Goal: Complete application form: Complete application form

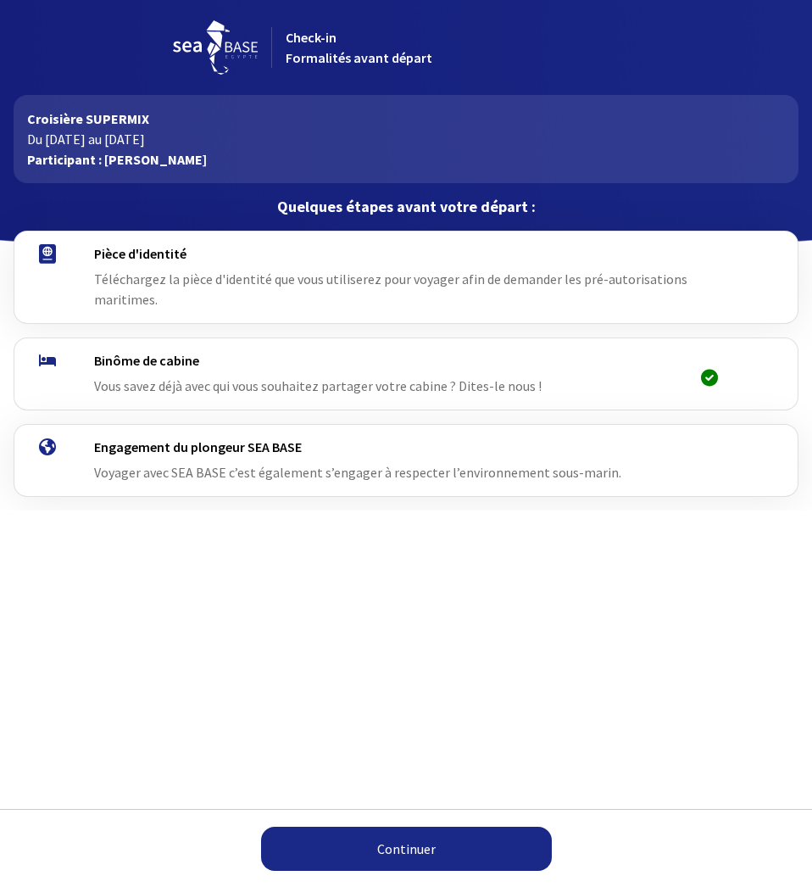
click at [392, 853] on link "Continuer" at bounding box center [406, 849] width 291 height 44
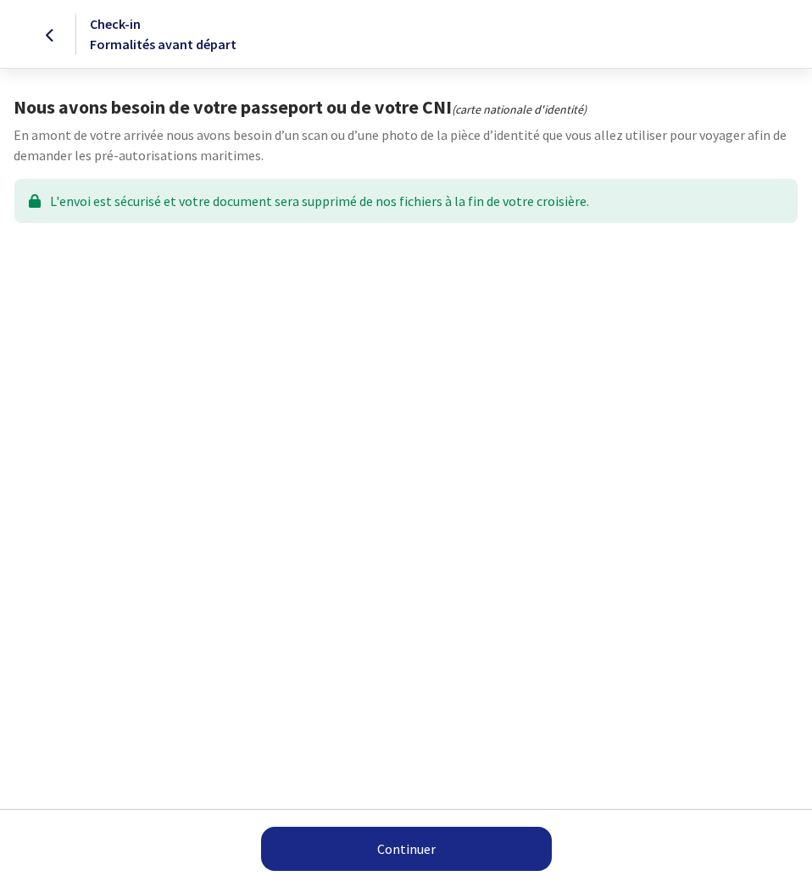
click at [440, 851] on link "Continuer" at bounding box center [406, 849] width 291 height 44
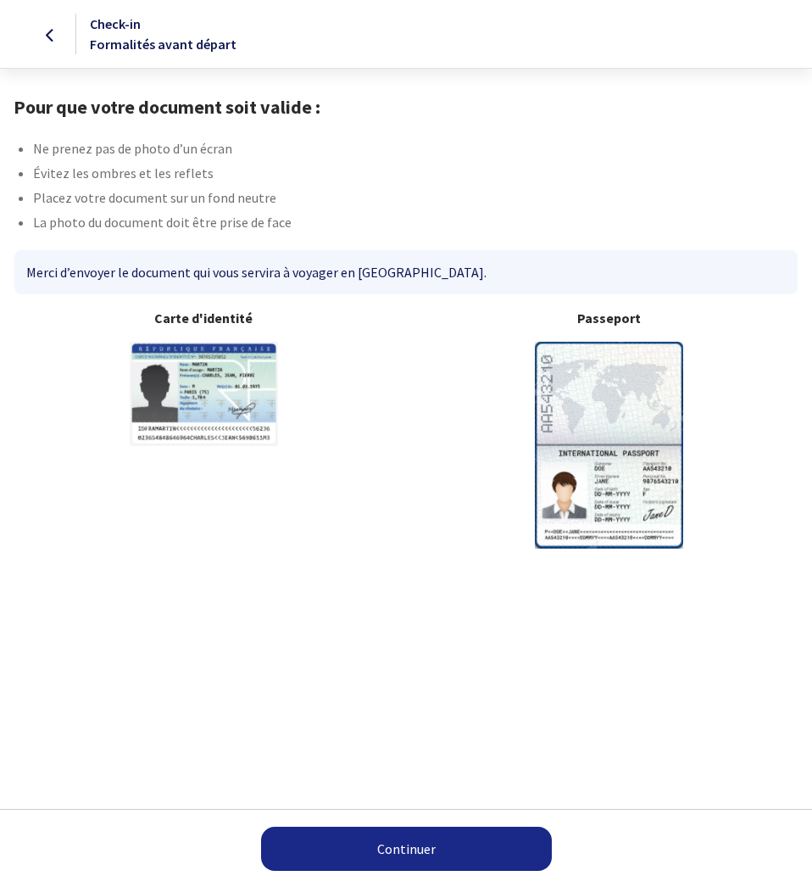
click at [460, 846] on link "Continuer" at bounding box center [406, 849] width 291 height 44
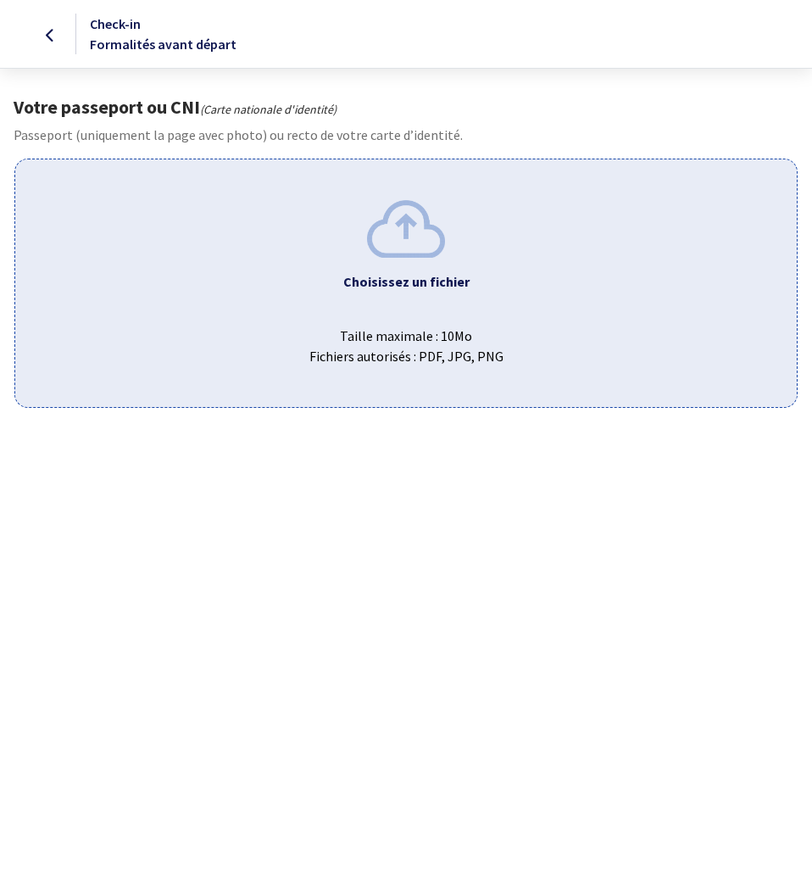
click at [426, 325] on span "Taille maximale : 10Mo Fichiers autorisés : PDF, JPG, PNG" at bounding box center [406, 339] width 755 height 54
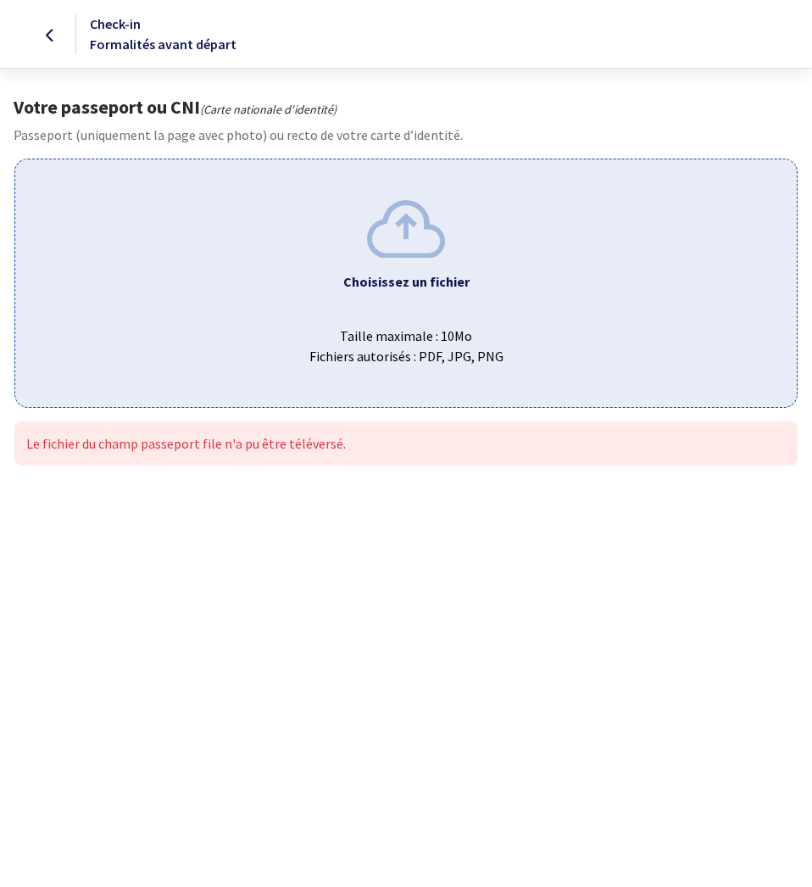
click at [404, 270] on div "Choisissez un fichier ou glissez ici Taille maximale : 10Mo Fichiers autorisés …" at bounding box center [405, 283] width 783 height 248
click at [416, 349] on span "Taille maximale : 10Mo Fichiers autorisés : PDF, JPG, PNG" at bounding box center [406, 339] width 755 height 54
click at [51, 28] on span at bounding box center [50, 33] width 9 height 17
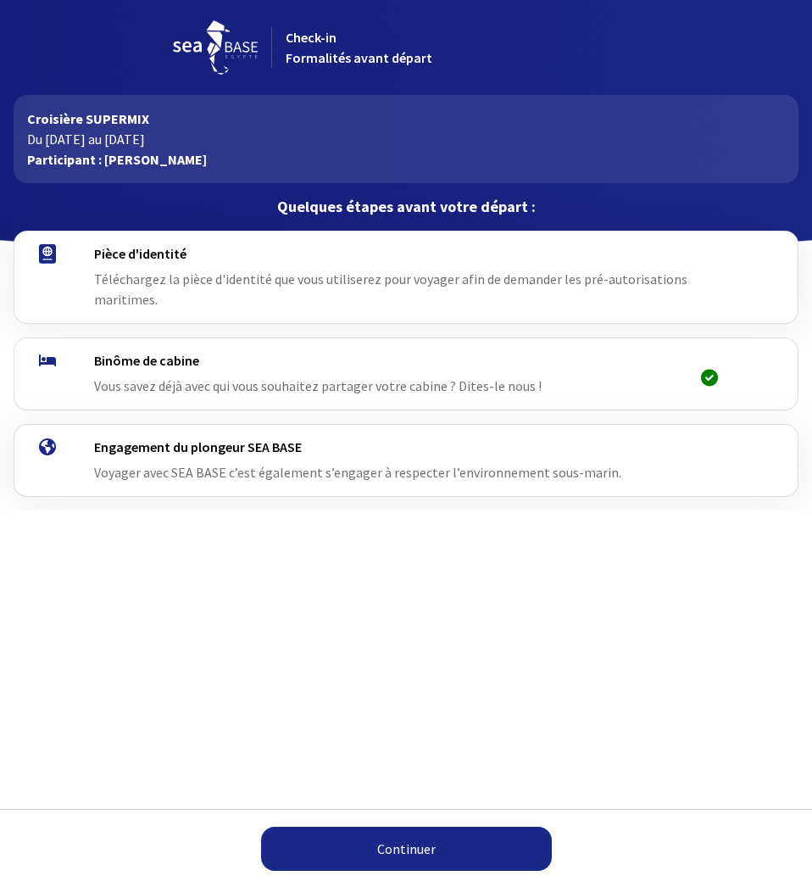
click at [403, 850] on link "Continuer" at bounding box center [406, 849] width 291 height 44
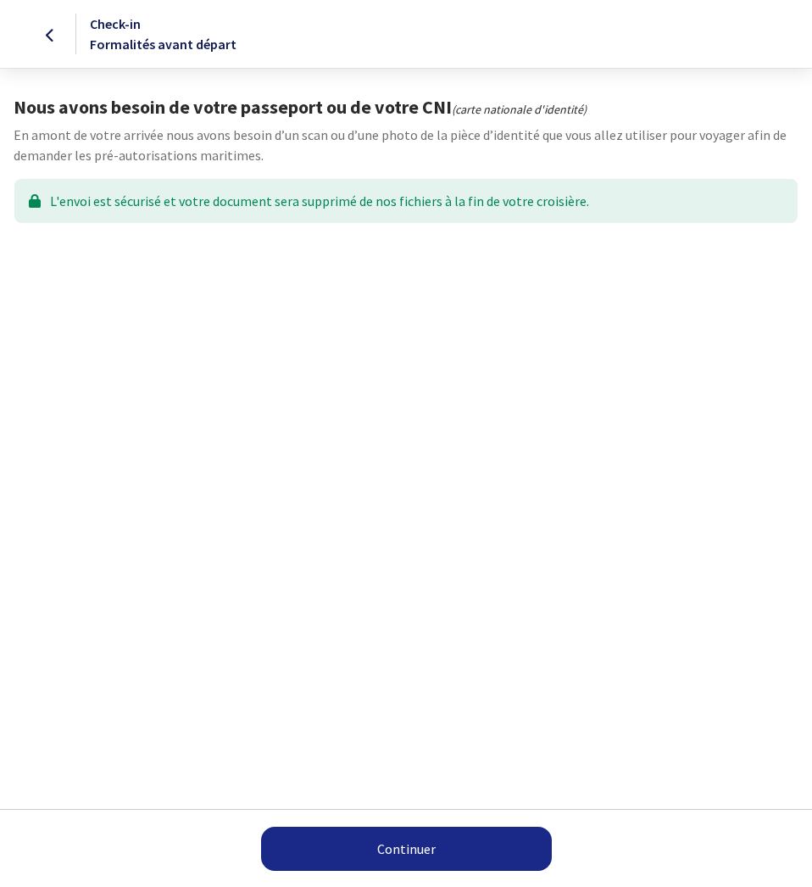
click at [403, 857] on link "Continuer" at bounding box center [406, 849] width 291 height 44
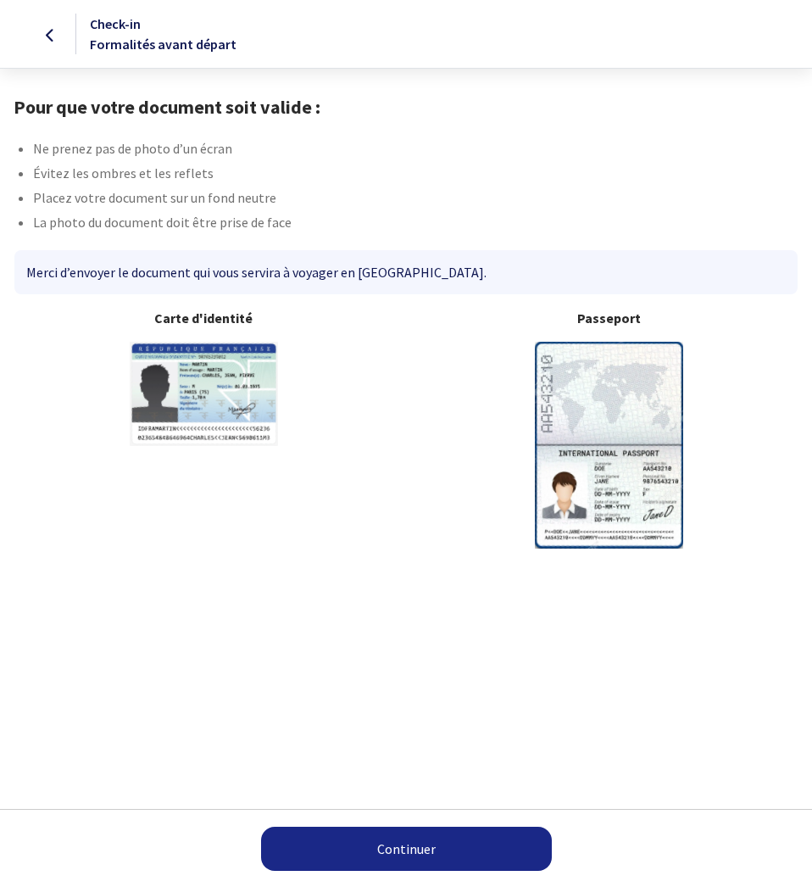
click at [404, 846] on link "Continuer" at bounding box center [406, 849] width 291 height 44
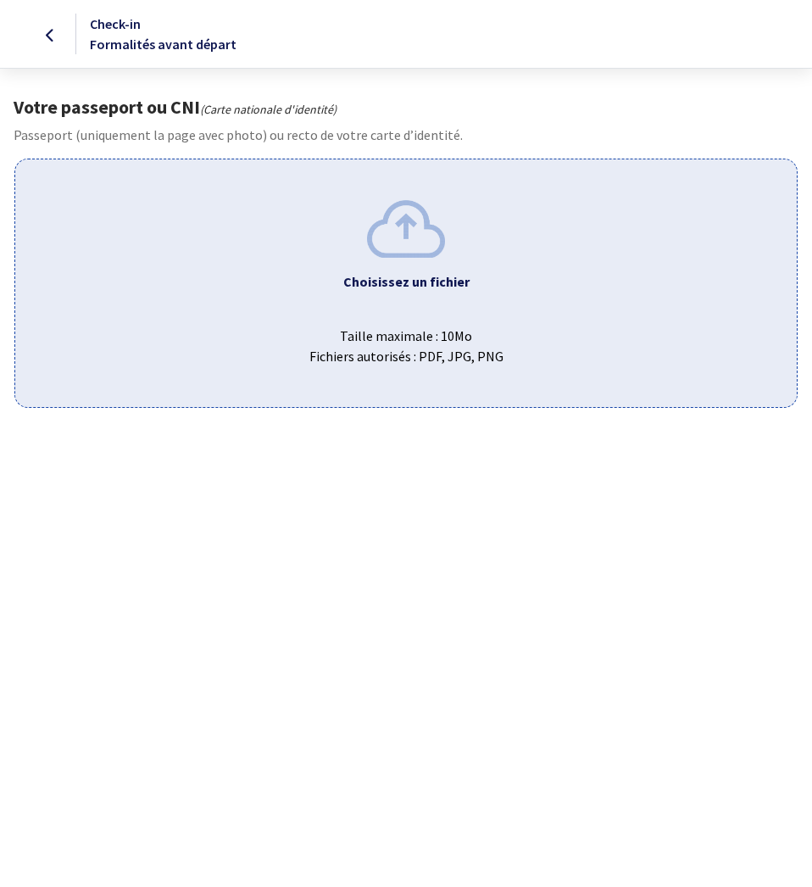
click at [419, 356] on span "Taille maximale : 10Mo Fichiers autorisés : PDF, JPG, PNG" at bounding box center [406, 339] width 755 height 54
click at [379, 287] on b "Choisissez un fichier" at bounding box center [406, 281] width 126 height 17
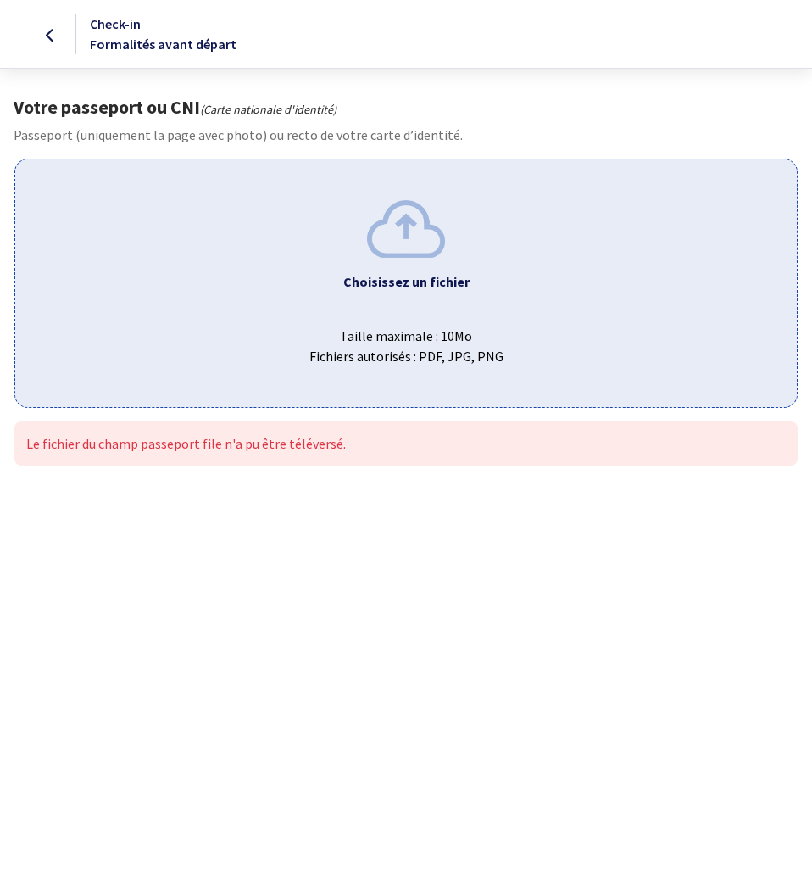
click at [249, 450] on p "Le fichier du champ passeport file n'a pu être téléversé." at bounding box center [406, 443] width 760 height 20
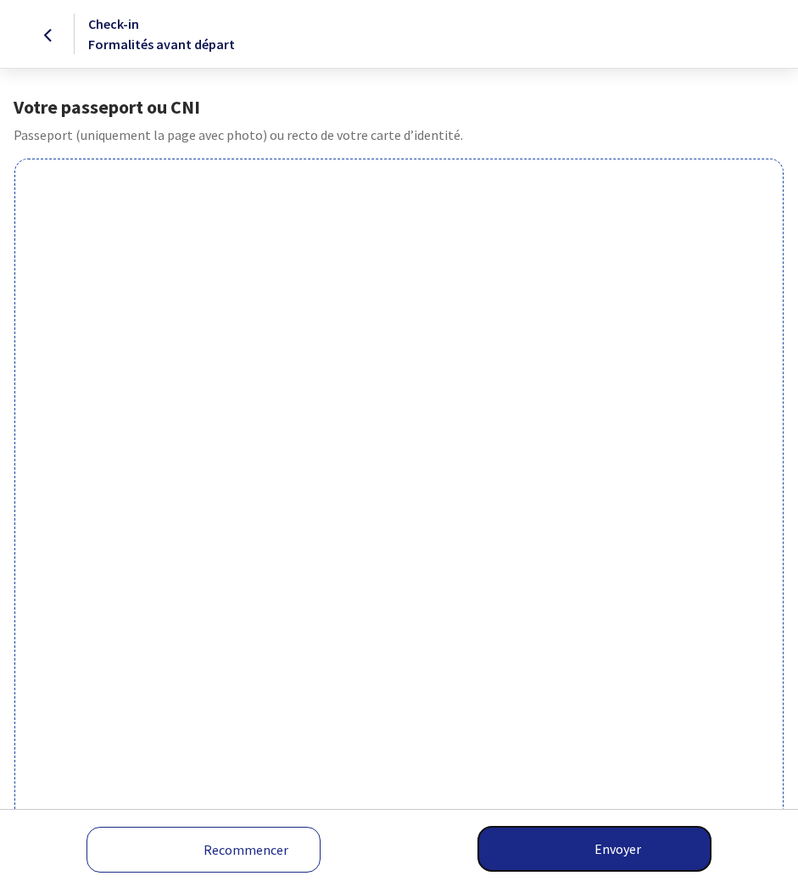
click at [619, 852] on button "Envoyer" at bounding box center [594, 849] width 232 height 44
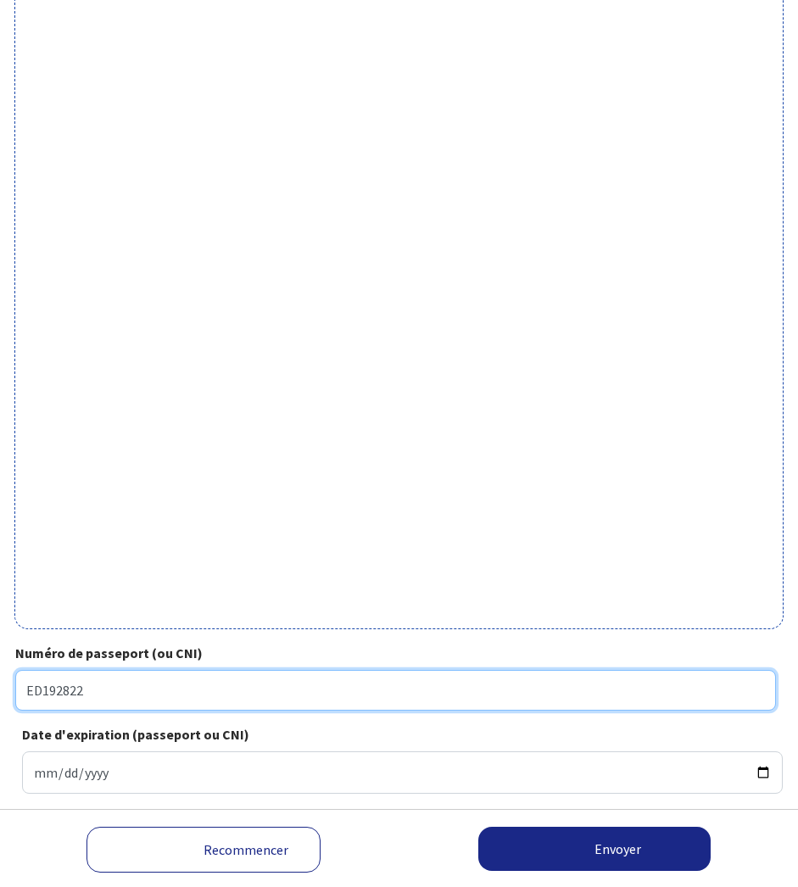
click at [27, 682] on input "ED192822" at bounding box center [395, 690] width 760 height 41
click at [100, 683] on input "24ED192822" at bounding box center [395, 690] width 760 height 41
type input "24ED19282"
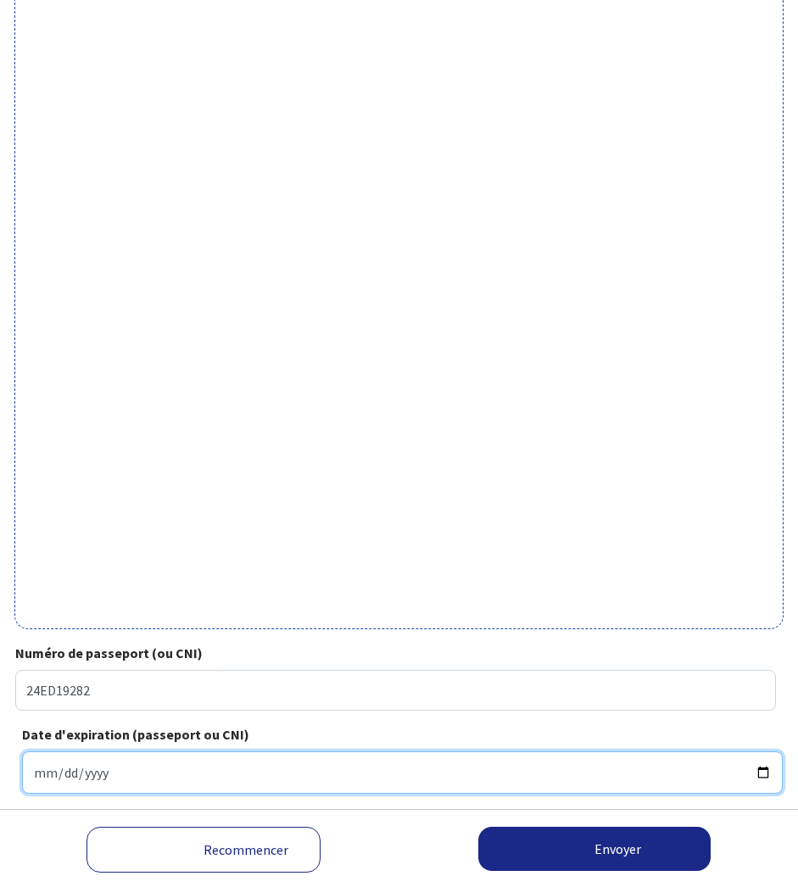
click at [89, 769] on input "Date d'expiration (passeport ou CNI)" at bounding box center [402, 772] width 760 height 42
click at [35, 772] on input "Date d'expiration (passeport ou CNI)" at bounding box center [402, 772] width 760 height 42
type input "2034-05-23"
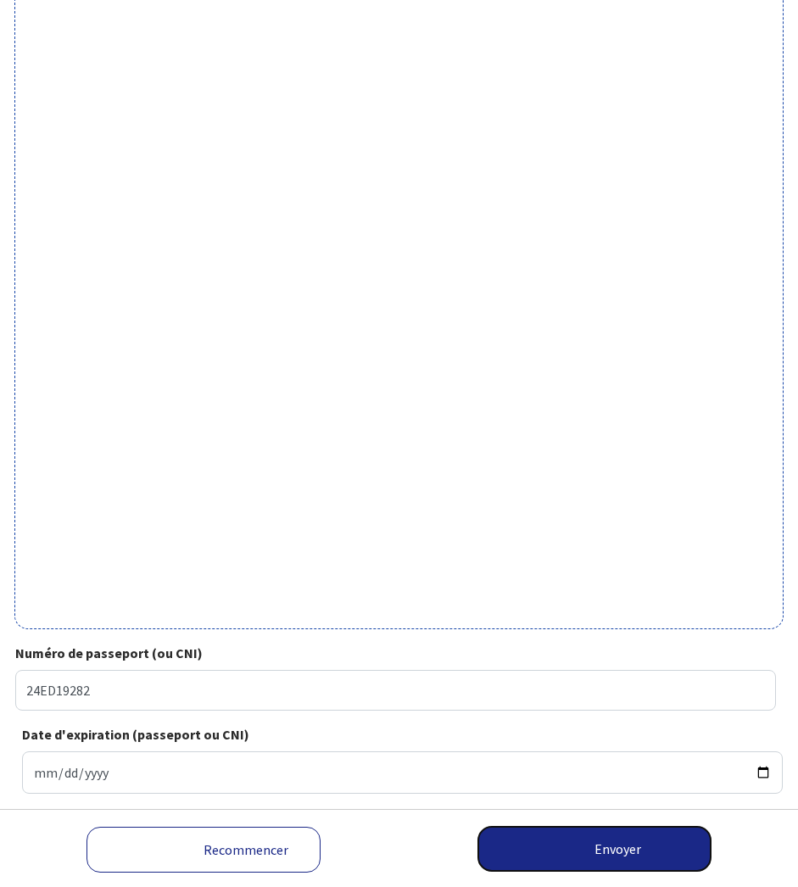
click at [584, 849] on button "Envoyer" at bounding box center [594, 849] width 232 height 44
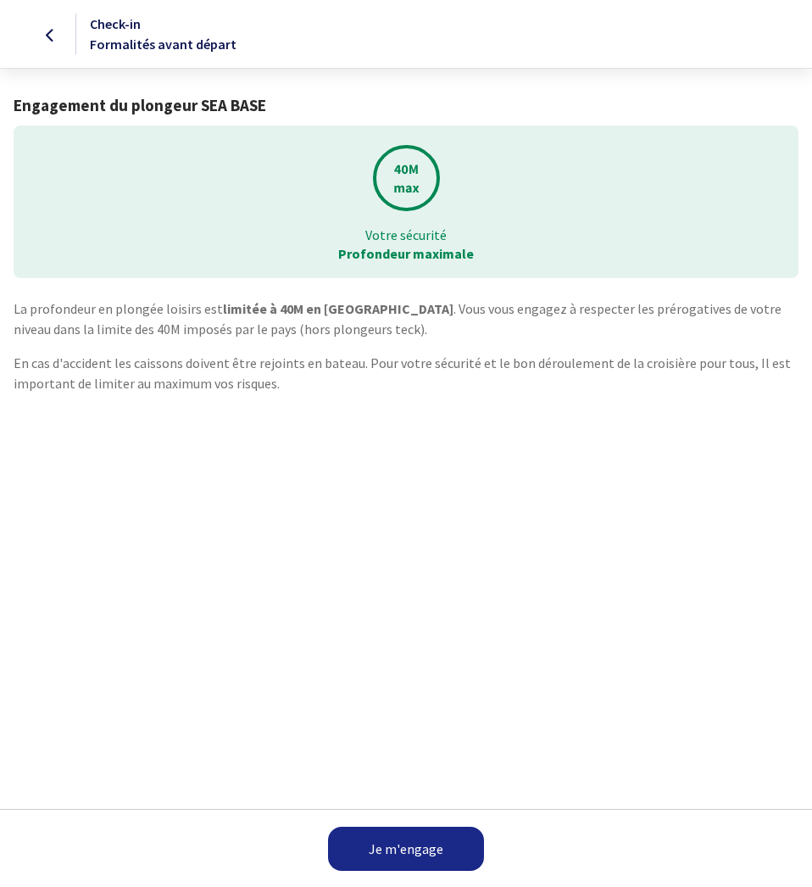
click at [427, 853] on link "Je m'engage" at bounding box center [406, 849] width 156 height 44
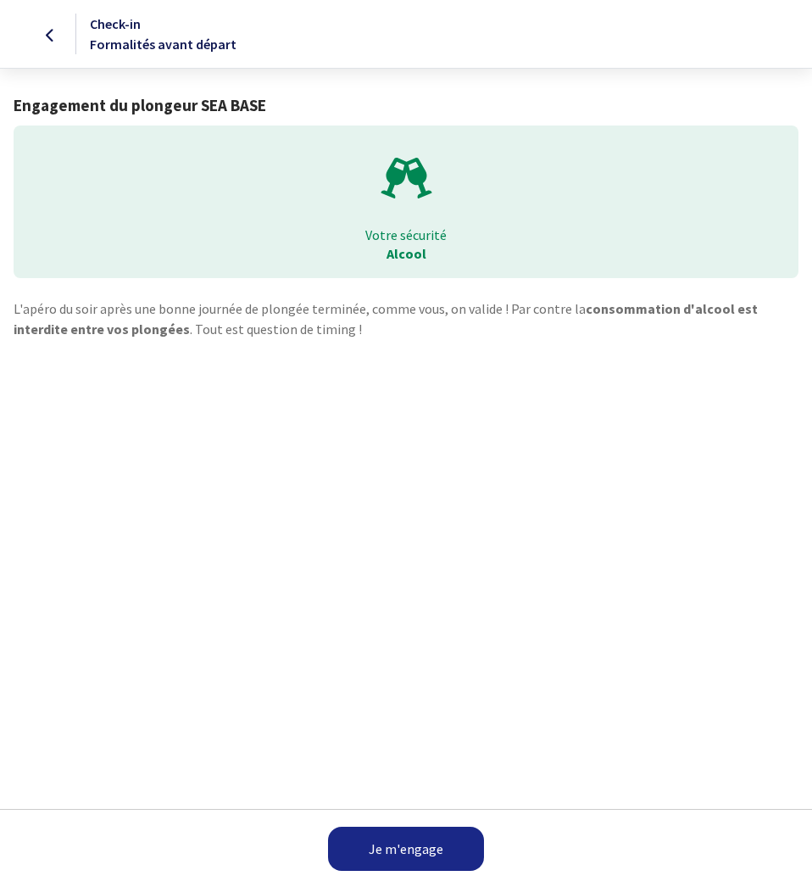
click at [427, 853] on link "Je m'engage" at bounding box center [406, 849] width 156 height 44
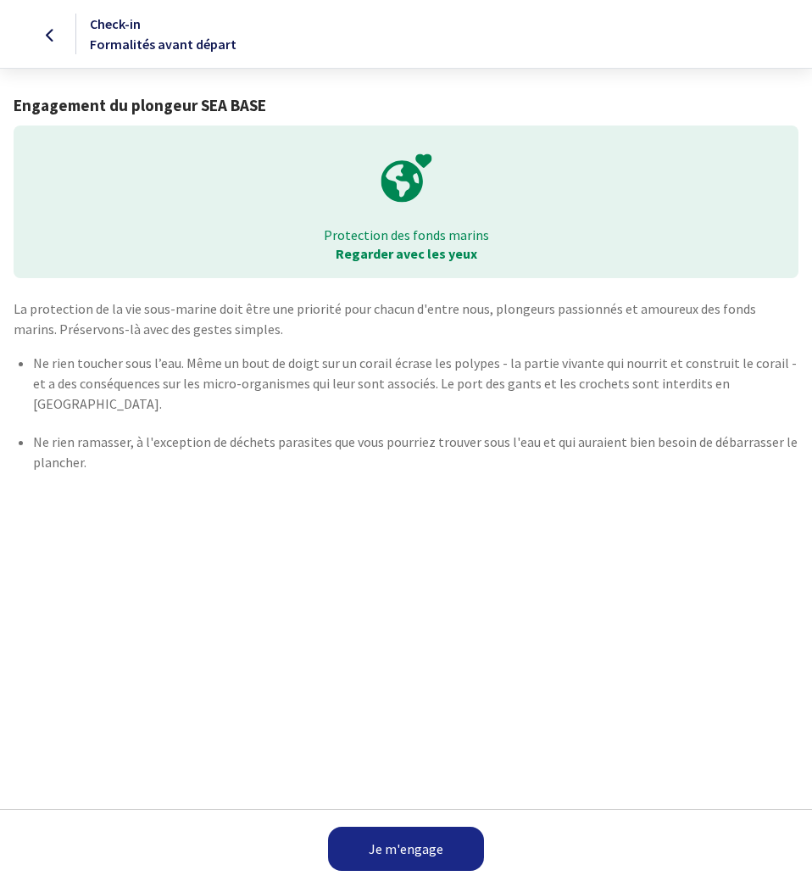
click at [427, 853] on link "Je m'engage" at bounding box center [406, 849] width 156 height 44
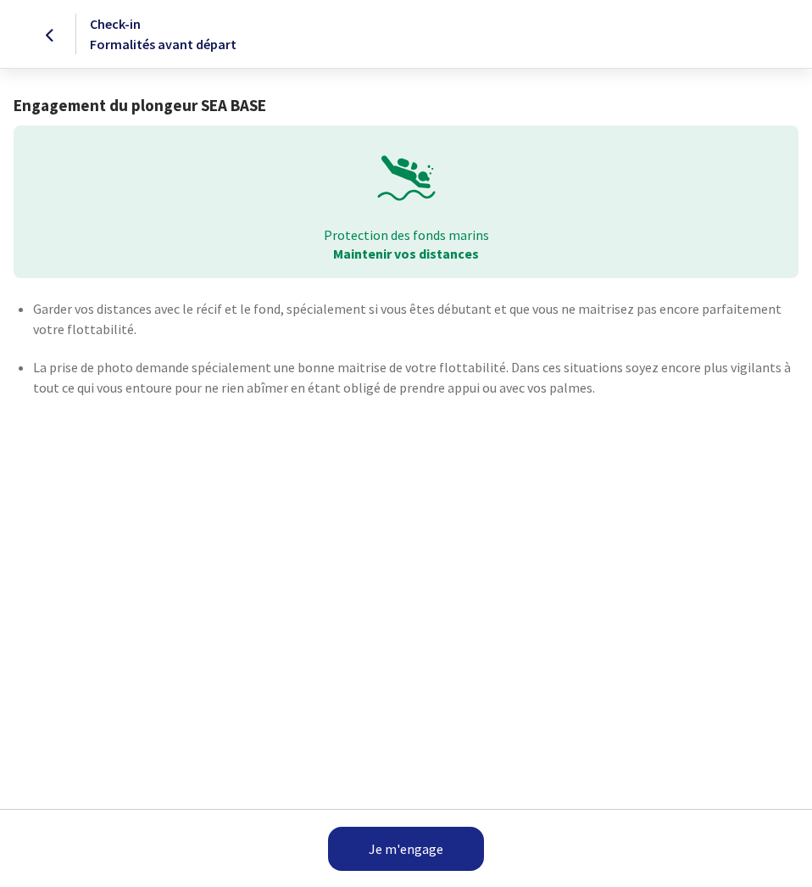
click at [427, 853] on link "Je m'engage" at bounding box center [406, 849] width 156 height 44
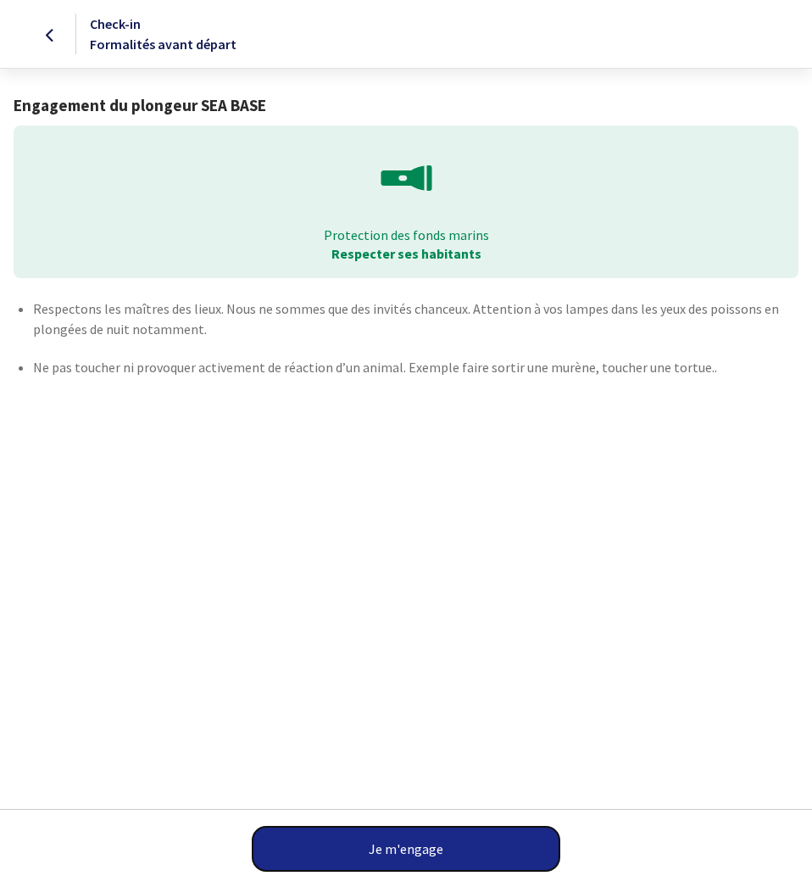
click at [427, 853] on button "Je m'engage" at bounding box center [406, 849] width 307 height 44
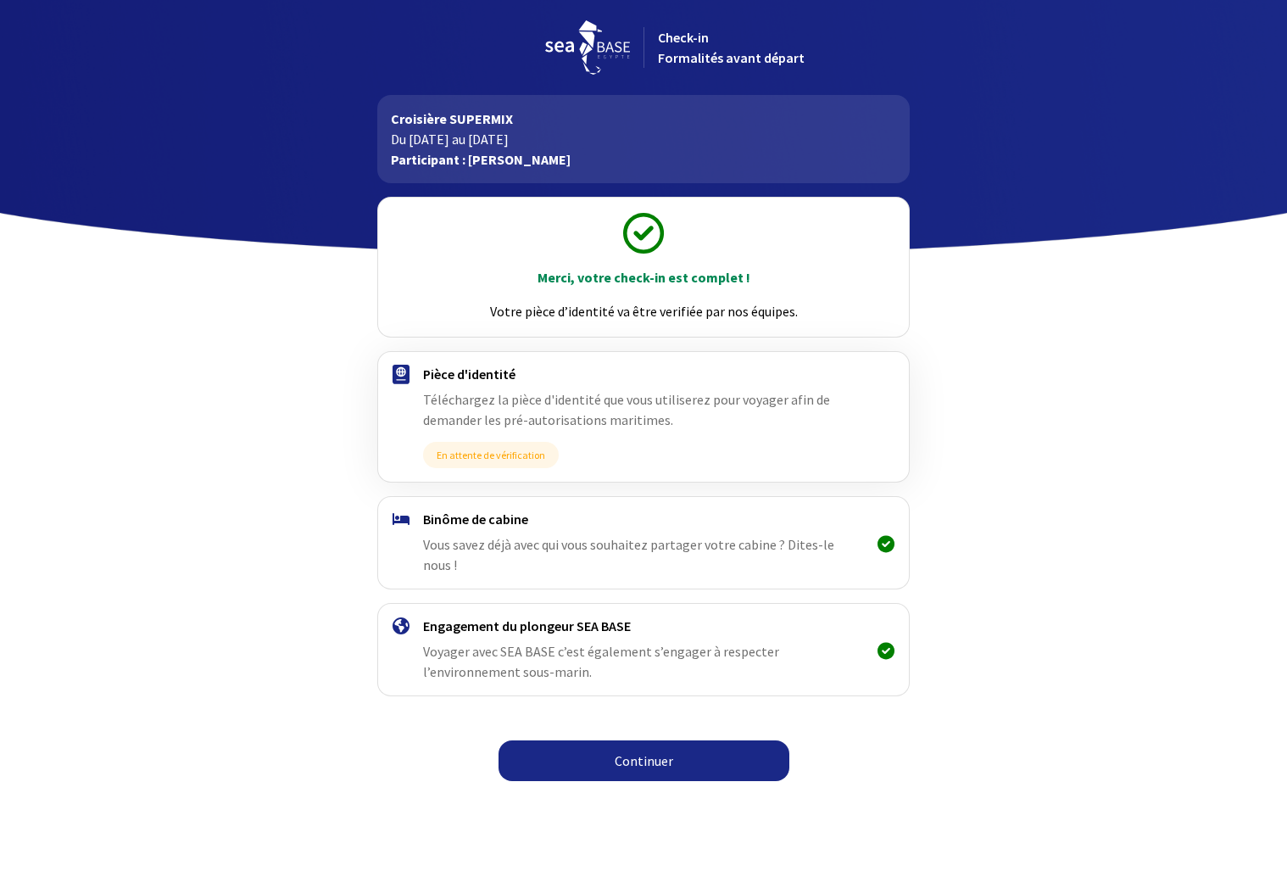
click at [666, 746] on link "Continuer" at bounding box center [643, 760] width 291 height 41
click at [643, 741] on link "Continuer" at bounding box center [643, 760] width 291 height 41
